Goal: Information Seeking & Learning: Learn about a topic

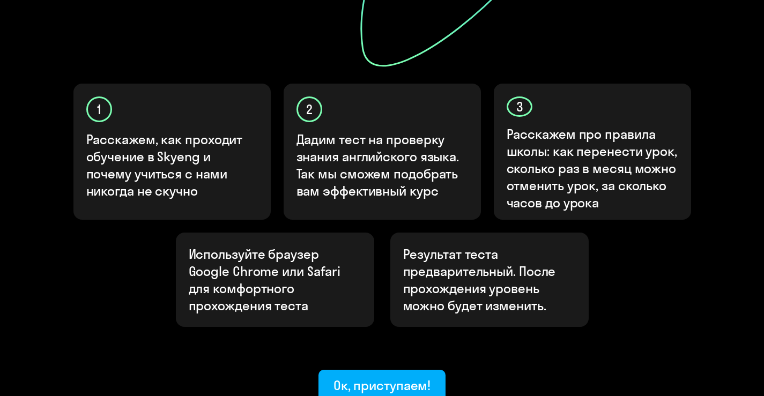
scroll to position [378, 0]
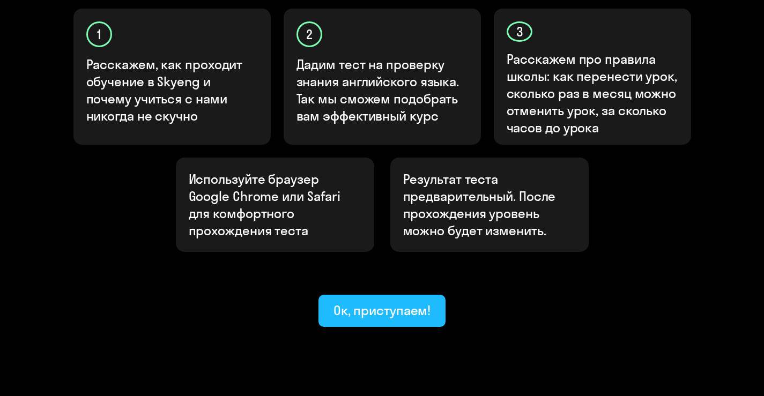
click at [415, 302] on div "Ок, приступаем!" at bounding box center [382, 310] width 98 height 17
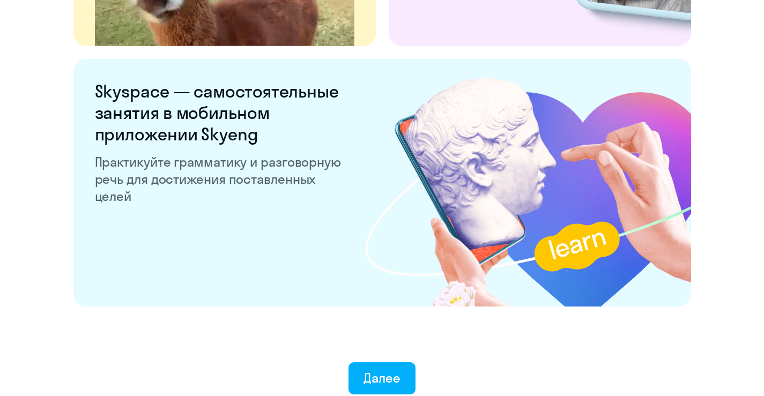
scroll to position [2037, 0]
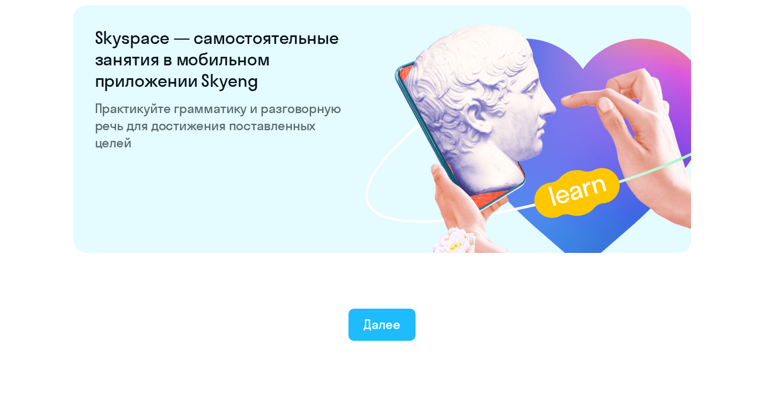
click at [367, 325] on div "Далее" at bounding box center [381, 324] width 37 height 17
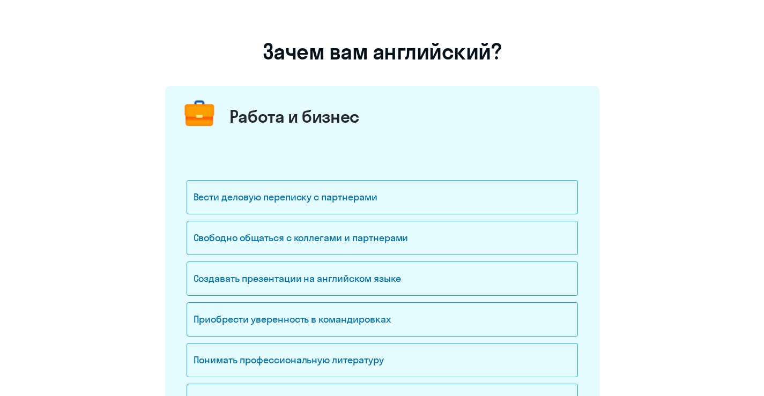
scroll to position [161, 0]
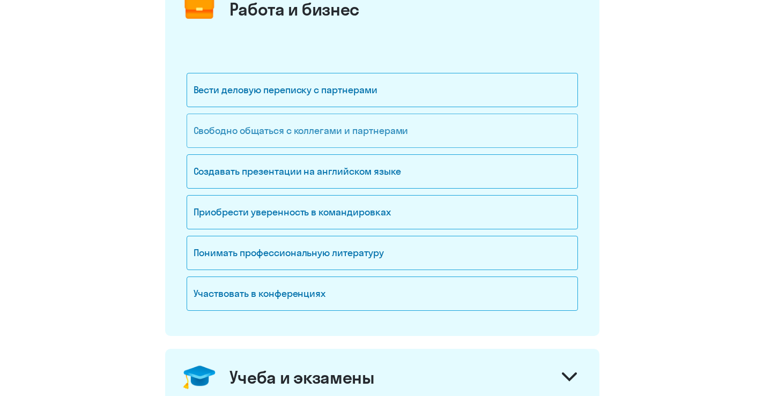
click at [303, 135] on div "Свободно общаться с коллегами и партнерами" at bounding box center [382, 131] width 391 height 34
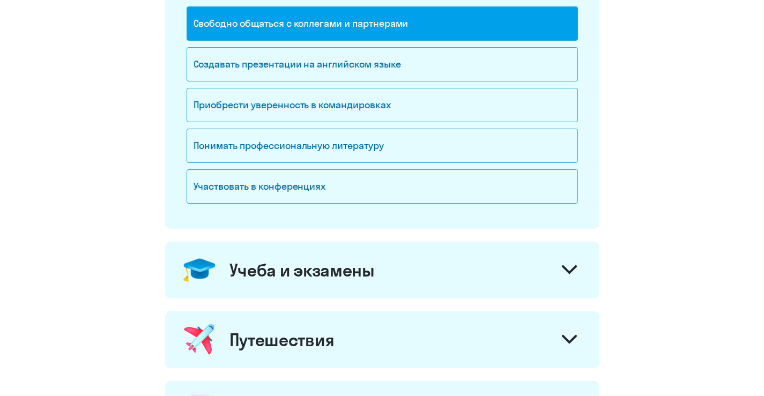
scroll to position [322, 0]
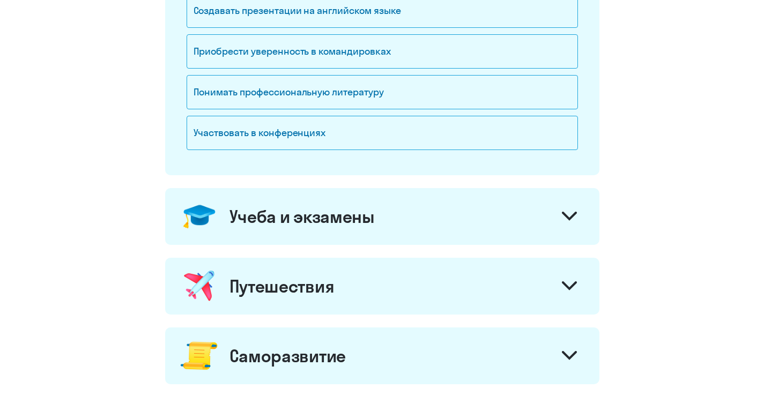
click at [568, 213] on icon at bounding box center [569, 216] width 15 height 9
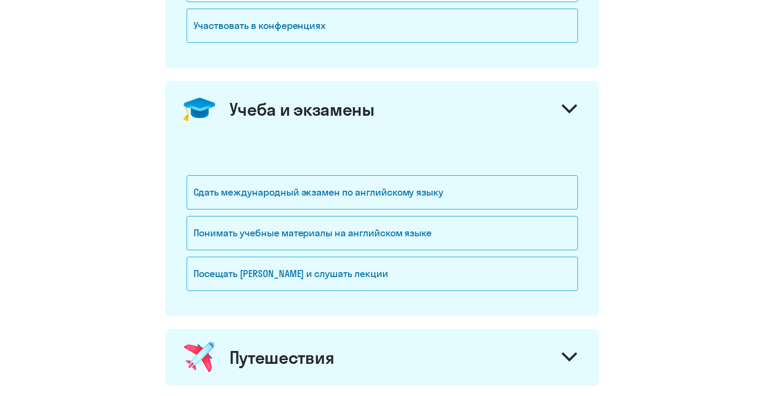
scroll to position [482, 0]
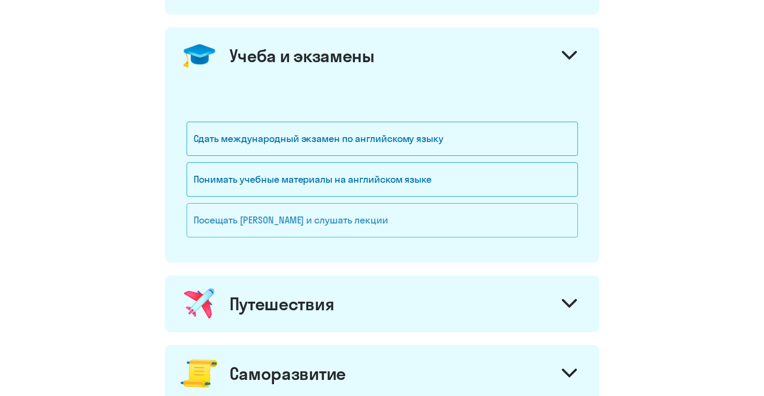
click at [209, 223] on div "Посещать [PERSON_NAME] и слушать лекции" at bounding box center [382, 220] width 391 height 34
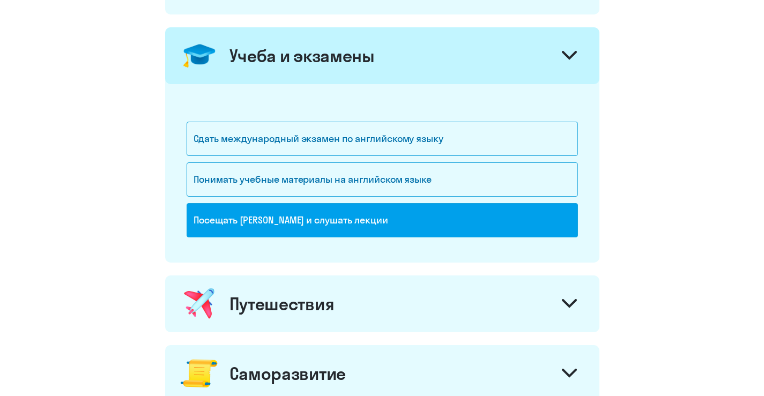
click at [566, 307] on icon at bounding box center [569, 303] width 15 height 9
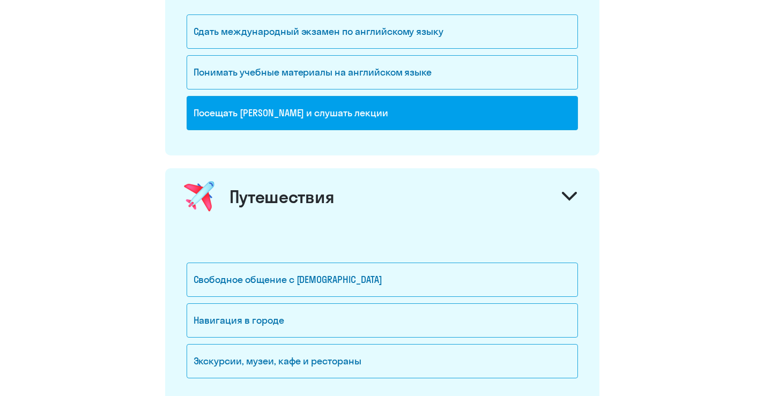
scroll to position [643, 0]
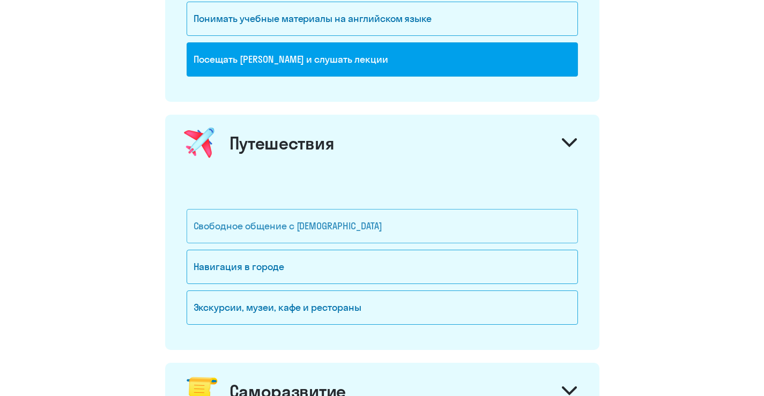
click at [306, 225] on div "Свободное общение с [DEMOGRAPHIC_DATA]" at bounding box center [382, 226] width 391 height 34
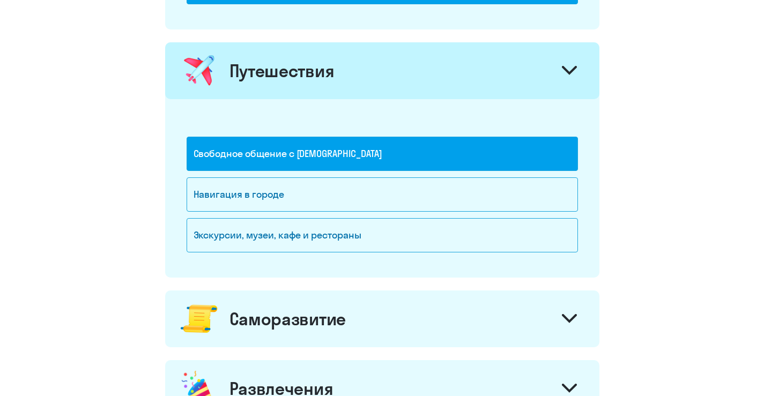
scroll to position [876, 0]
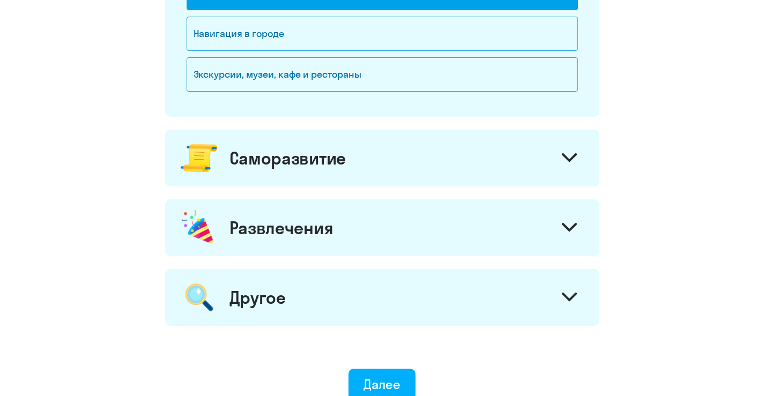
click at [565, 159] on icon at bounding box center [569, 157] width 15 height 9
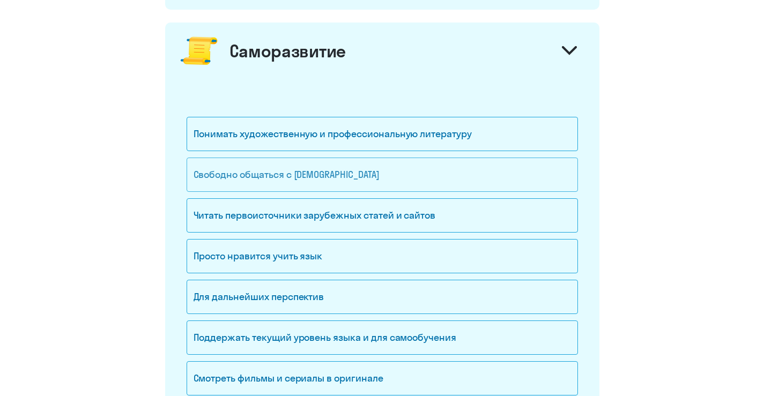
scroll to position [1037, 0]
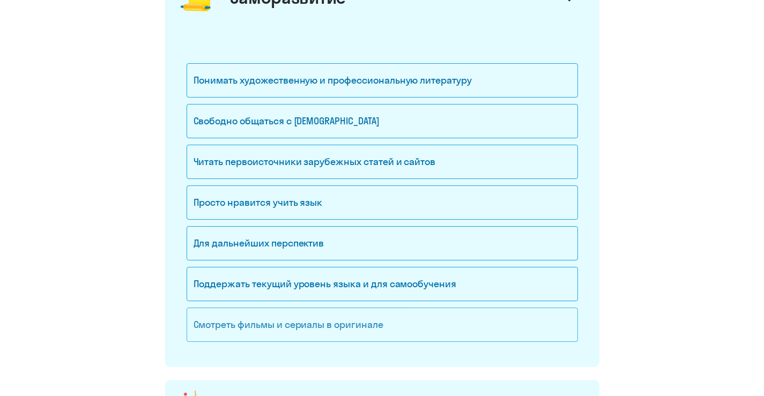
click at [279, 318] on div "Смотреть фильмы и сериалы в оригинале" at bounding box center [382, 325] width 391 height 34
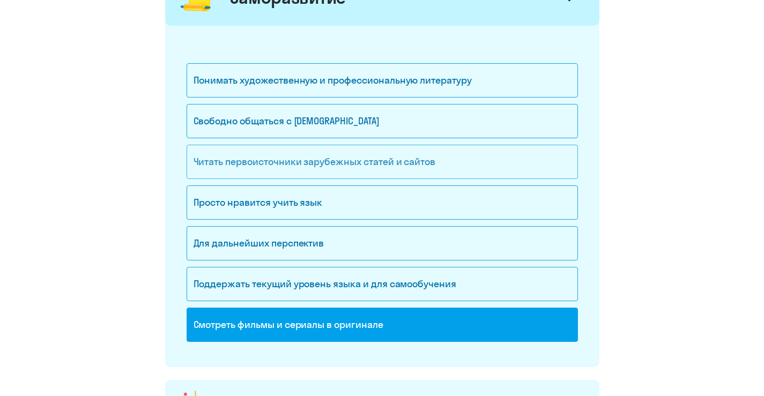
click at [194, 165] on div "Читать первоисточники зарубежных статей и сайтов" at bounding box center [382, 162] width 391 height 34
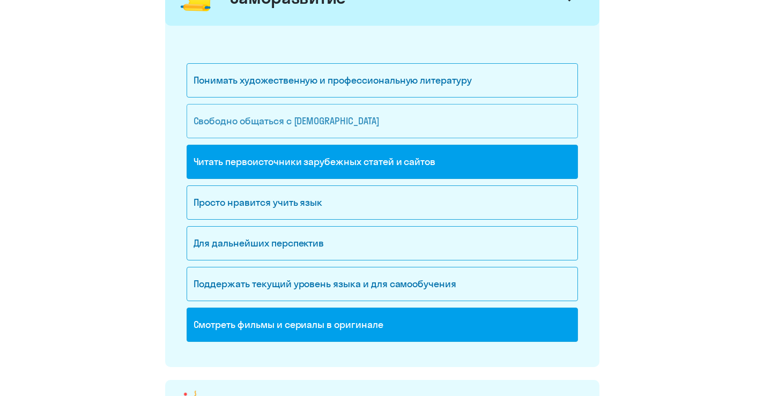
click at [258, 113] on div "Свободно общаться с [DEMOGRAPHIC_DATA]" at bounding box center [382, 121] width 391 height 34
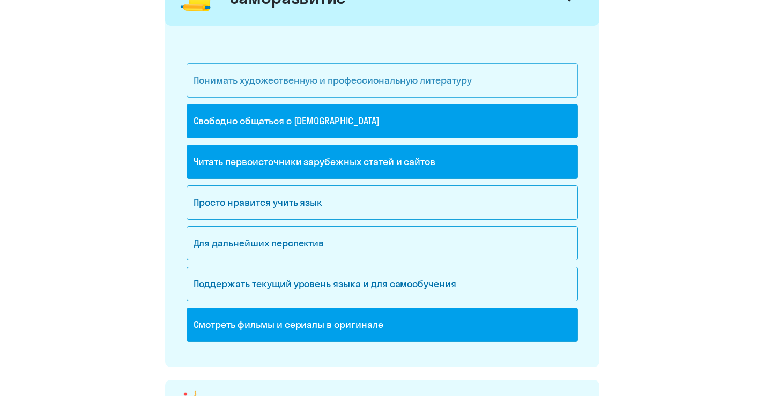
click at [258, 77] on div "Понимать художественную и профессиональную литературу" at bounding box center [382, 80] width 391 height 34
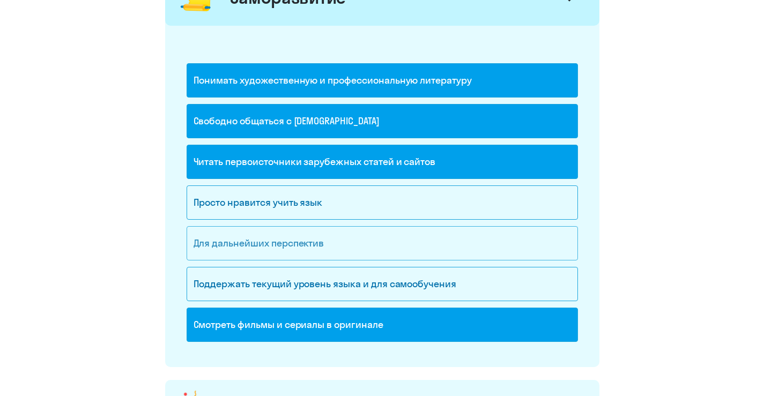
click at [223, 240] on div "Для дальнейших перспектив" at bounding box center [382, 243] width 391 height 34
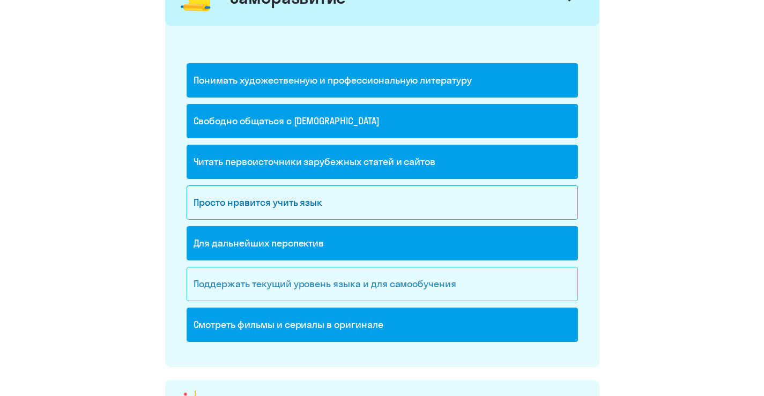
scroll to position [1198, 0]
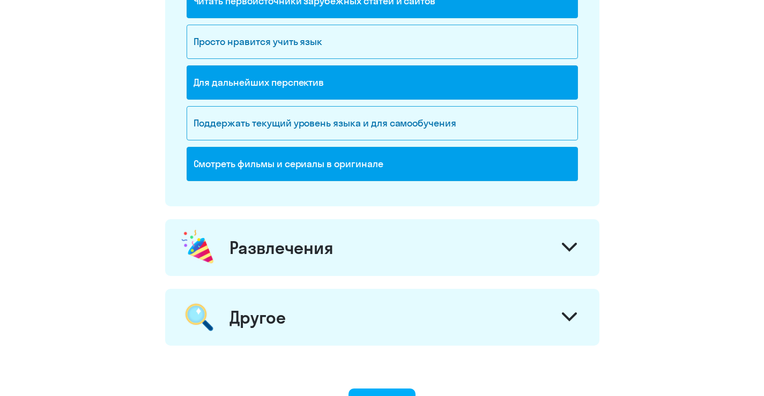
click at [568, 248] on icon at bounding box center [569, 247] width 13 height 6
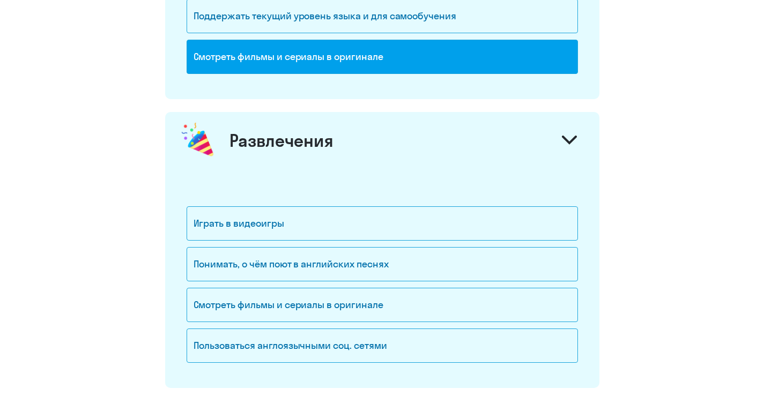
scroll to position [1359, 0]
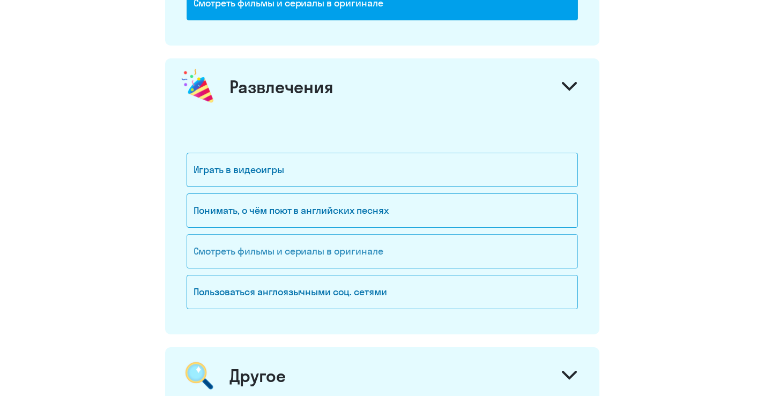
click at [272, 257] on div "Смотреть фильмы и сериалы в оригинале" at bounding box center [382, 251] width 391 height 34
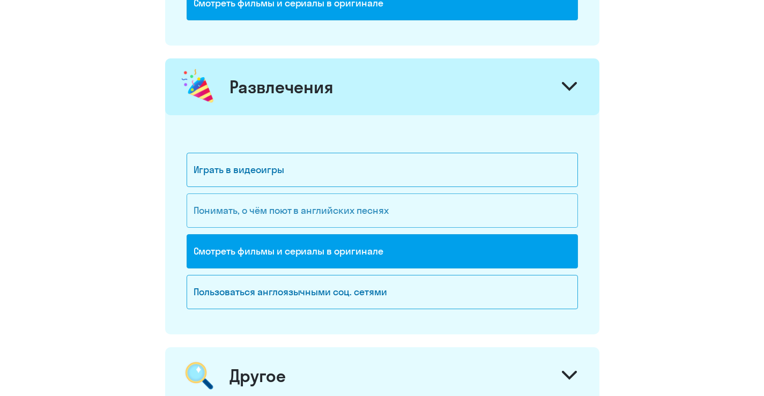
click at [282, 207] on div "Понимать, о чём поют в английских песнях" at bounding box center [382, 211] width 391 height 34
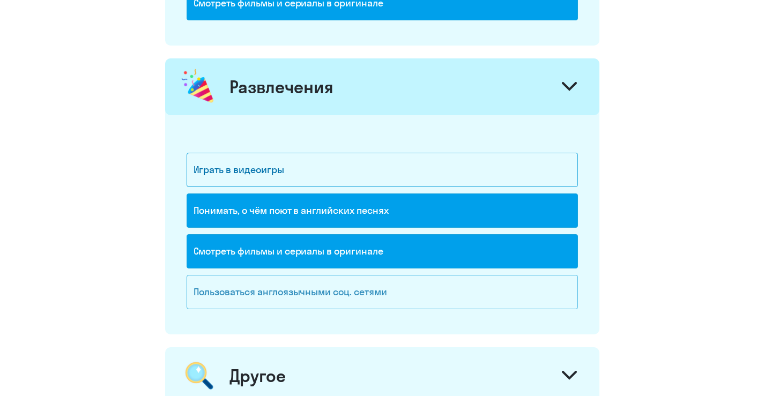
click at [258, 293] on div "Пользоваться англоязычными соц. сетями" at bounding box center [382, 292] width 391 height 34
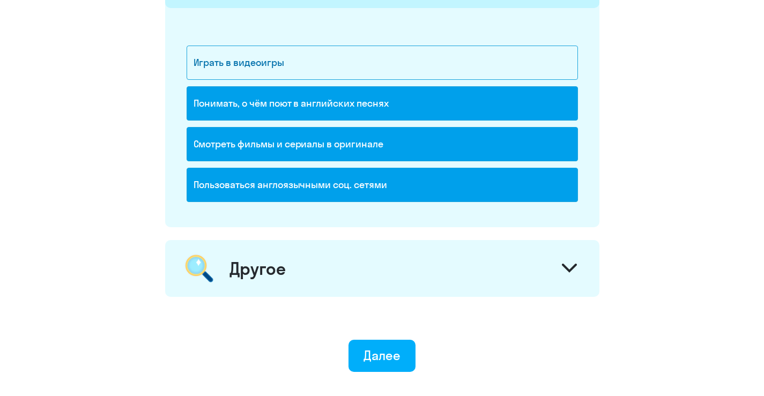
scroll to position [1520, 0]
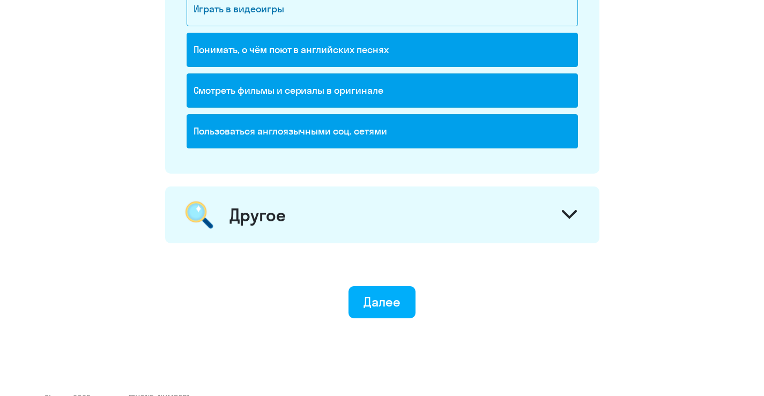
click at [557, 214] on div at bounding box center [569, 216] width 26 height 26
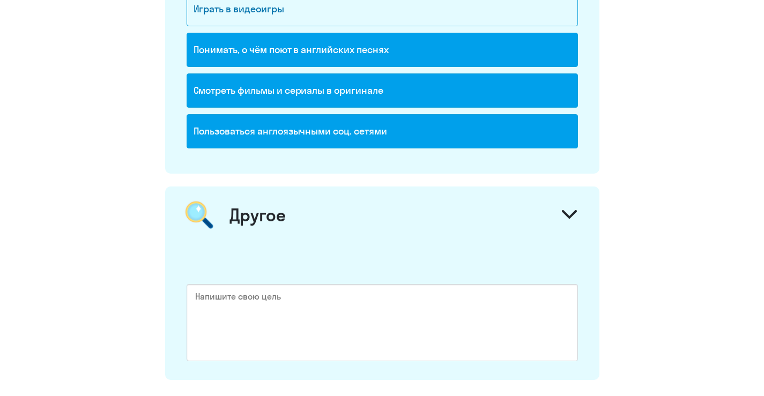
scroll to position [1681, 0]
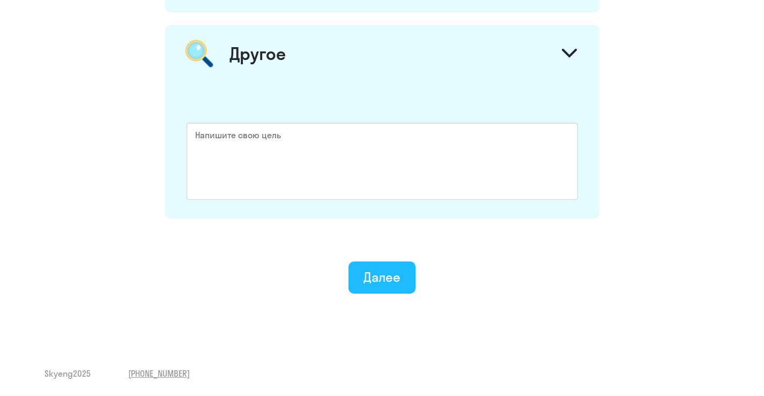
click at [375, 273] on div "Далее" at bounding box center [381, 277] width 37 height 17
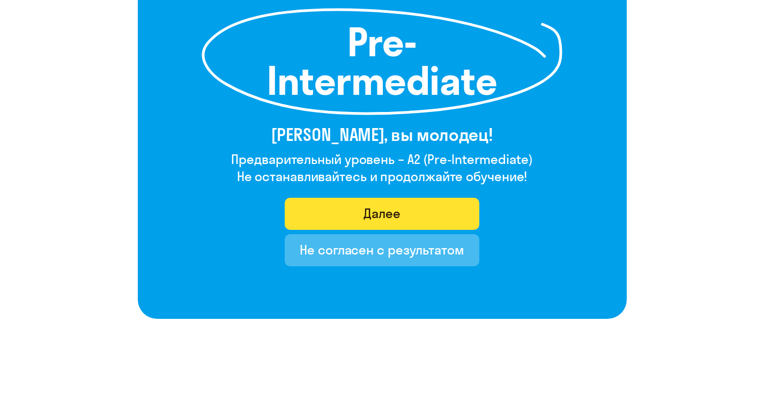
scroll to position [190, 0]
